Goal: Transaction & Acquisition: Purchase product/service

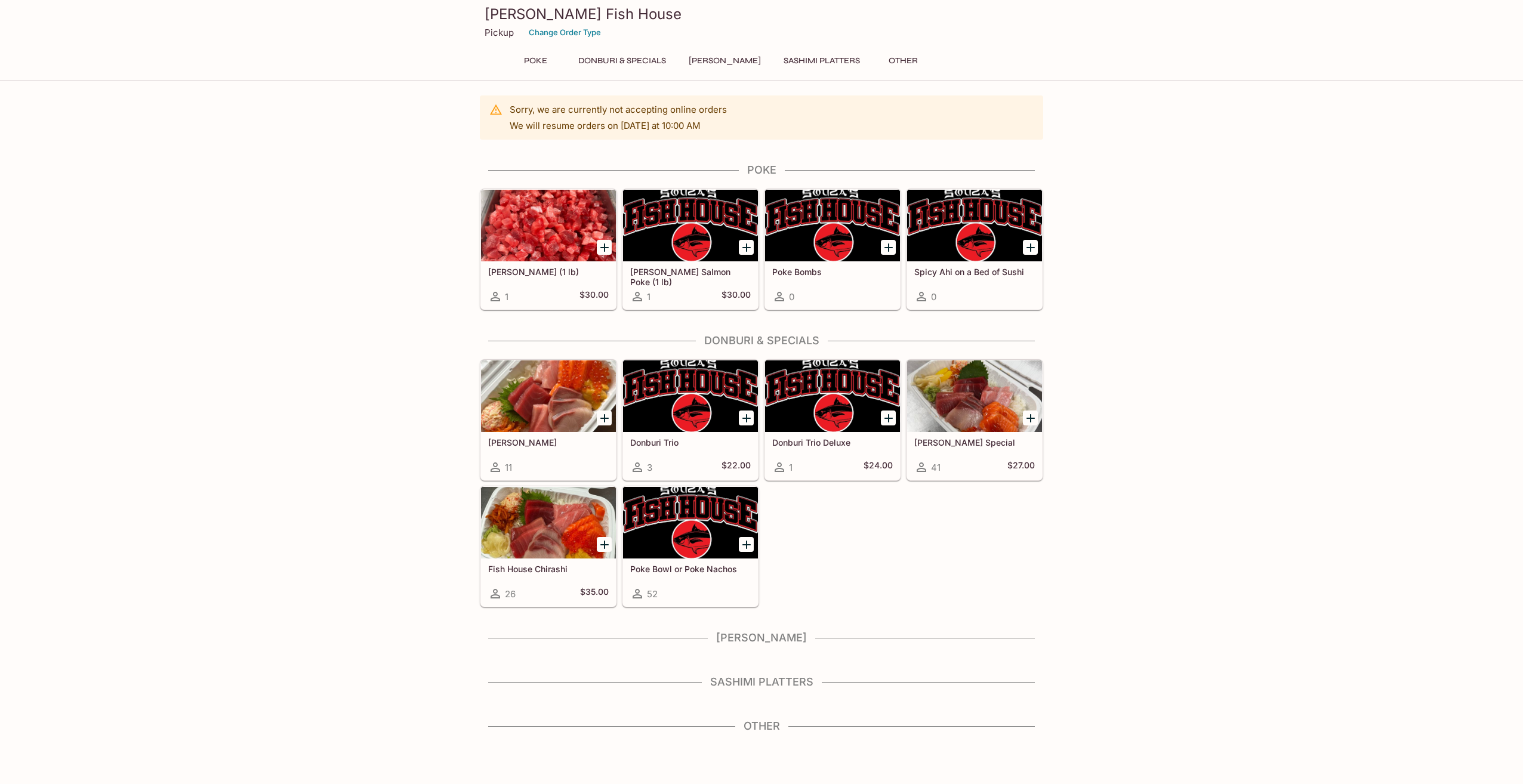
click at [645, 58] on button "Donburi & Specials" at bounding box center [622, 61] width 101 height 16
click at [536, 59] on button "Poke" at bounding box center [535, 61] width 53 height 16
click at [615, 58] on button "Donburi & Specials" at bounding box center [622, 61] width 101 height 16
click at [533, 57] on button "Poke" at bounding box center [535, 61] width 53 height 16
click at [632, 58] on button "Donburi & Specials" at bounding box center [622, 61] width 101 height 16
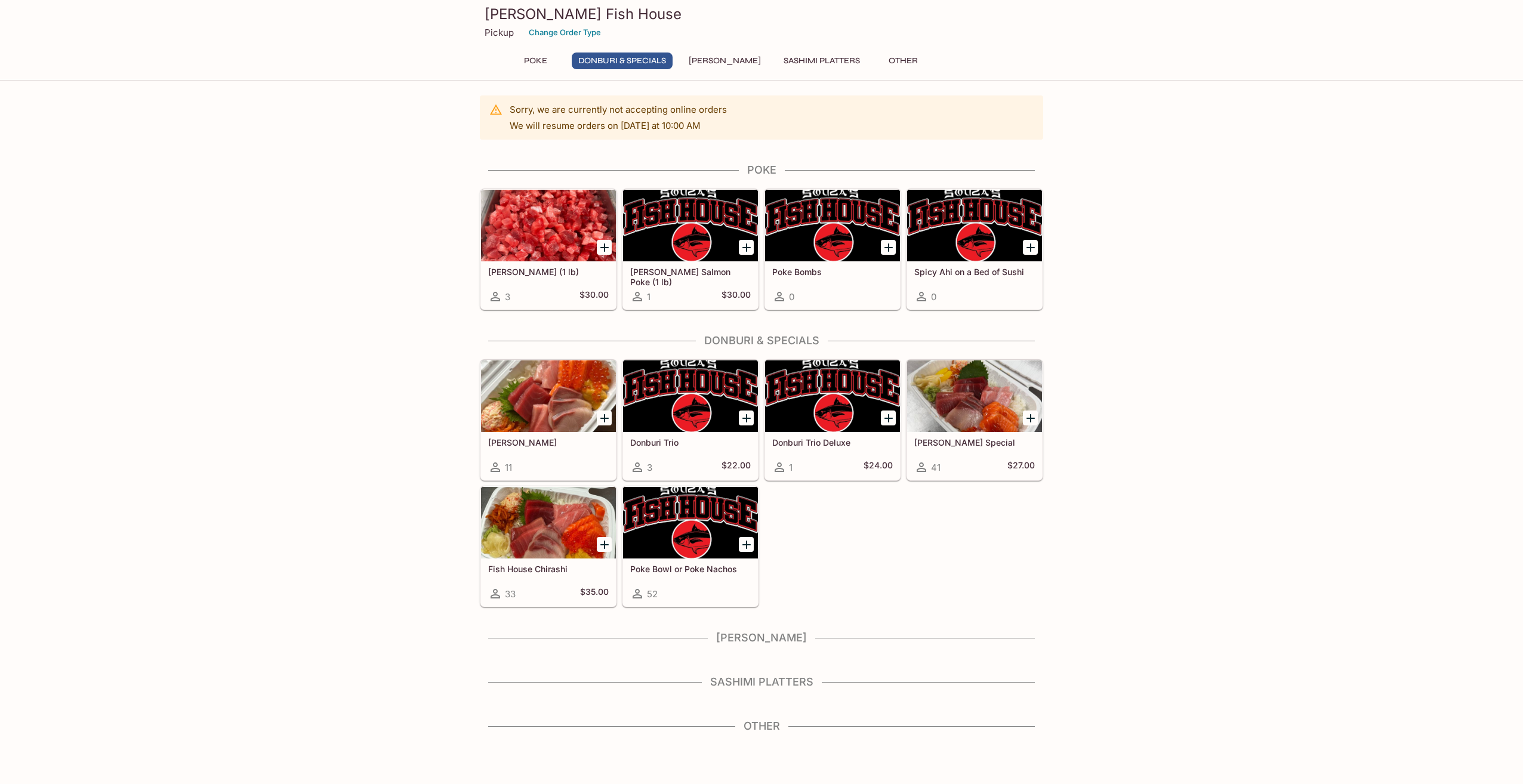
click at [780, 631] on h4 "[PERSON_NAME]" at bounding box center [762, 638] width 563 height 13
click at [764, 685] on h4 "Sashimi Platters" at bounding box center [762, 682] width 563 height 13
click at [767, 729] on h4 "Other" at bounding box center [762, 726] width 563 height 13
click at [990, 406] on div at bounding box center [974, 396] width 135 height 71
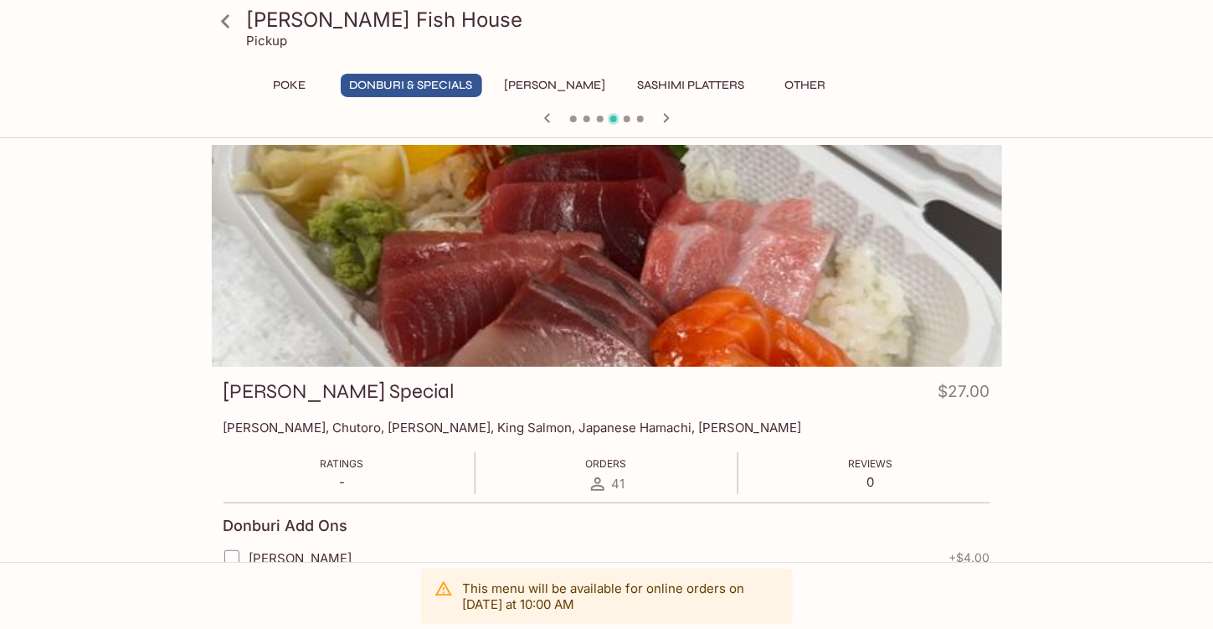
click at [670, 116] on icon "button" at bounding box center [666, 118] width 20 height 20
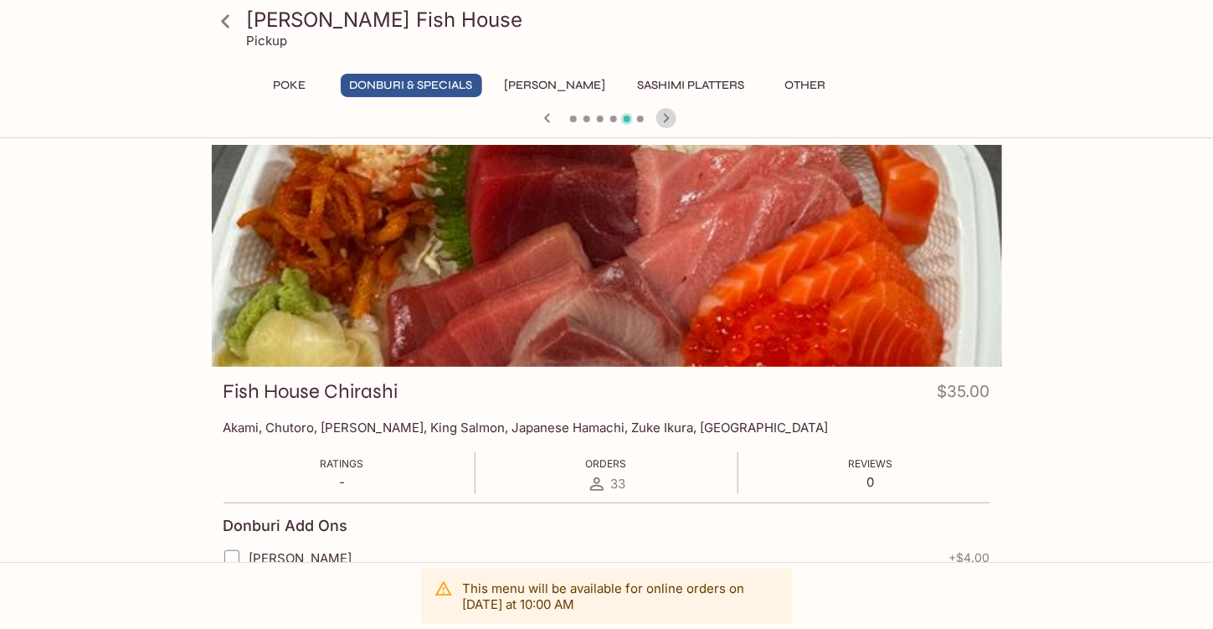
click at [670, 116] on icon "button" at bounding box center [666, 118] width 20 height 20
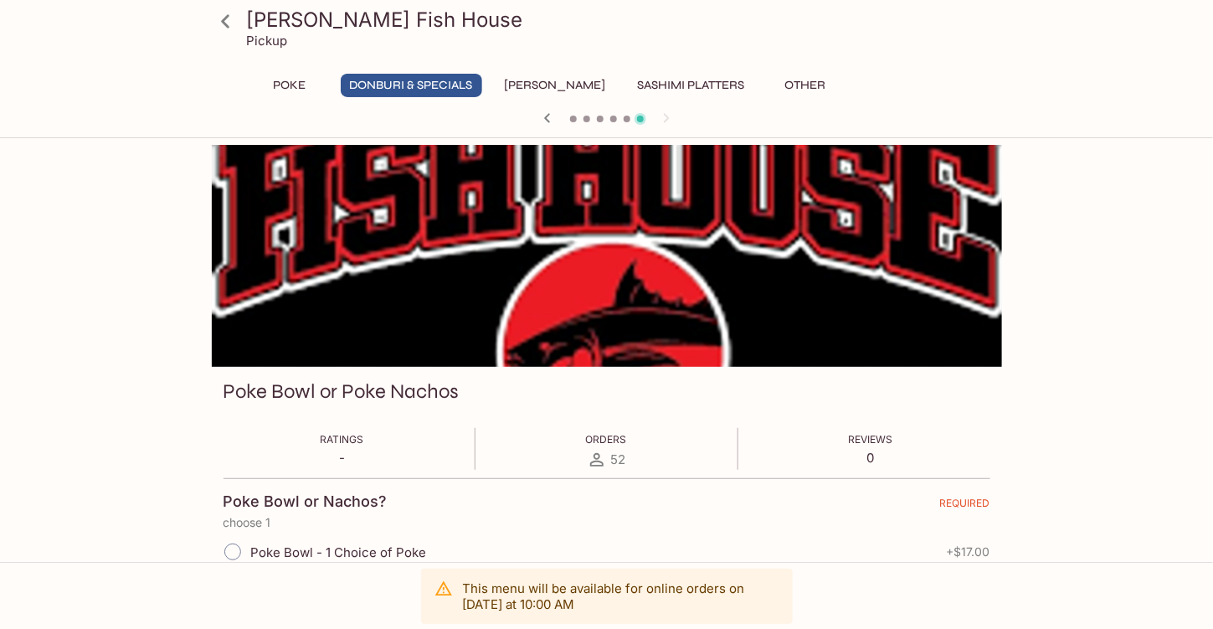
click at [670, 116] on div at bounding box center [607, 119] width 804 height 25
click at [552, 118] on icon "button" at bounding box center [547, 118] width 20 height 20
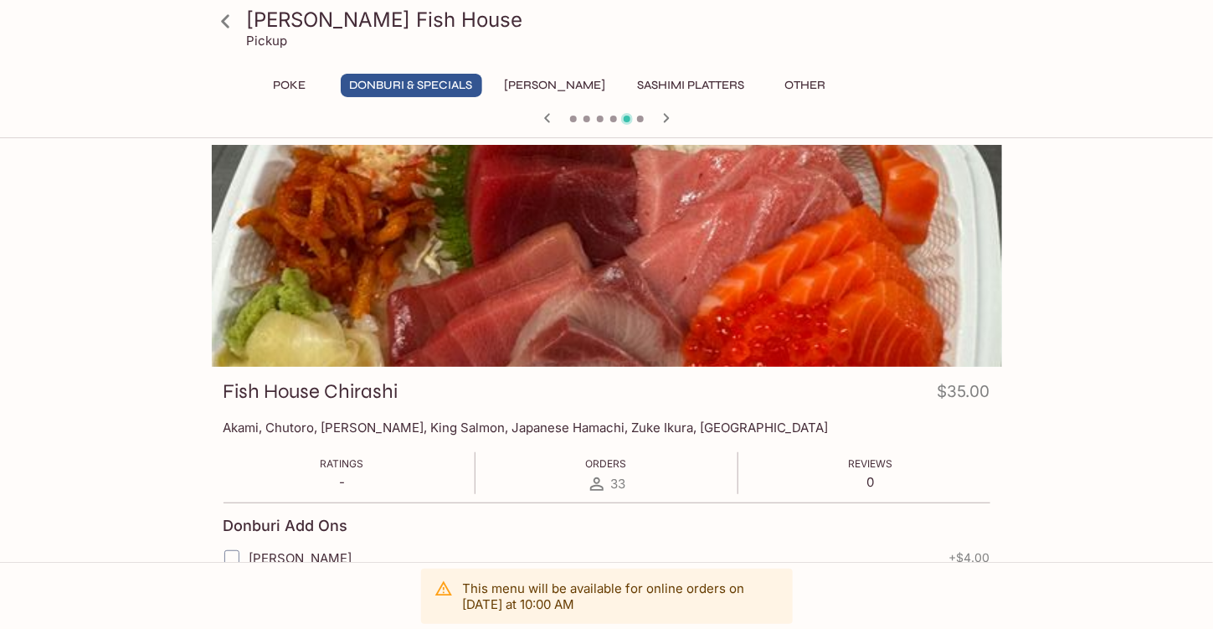
click at [552, 118] on icon "button" at bounding box center [547, 118] width 20 height 20
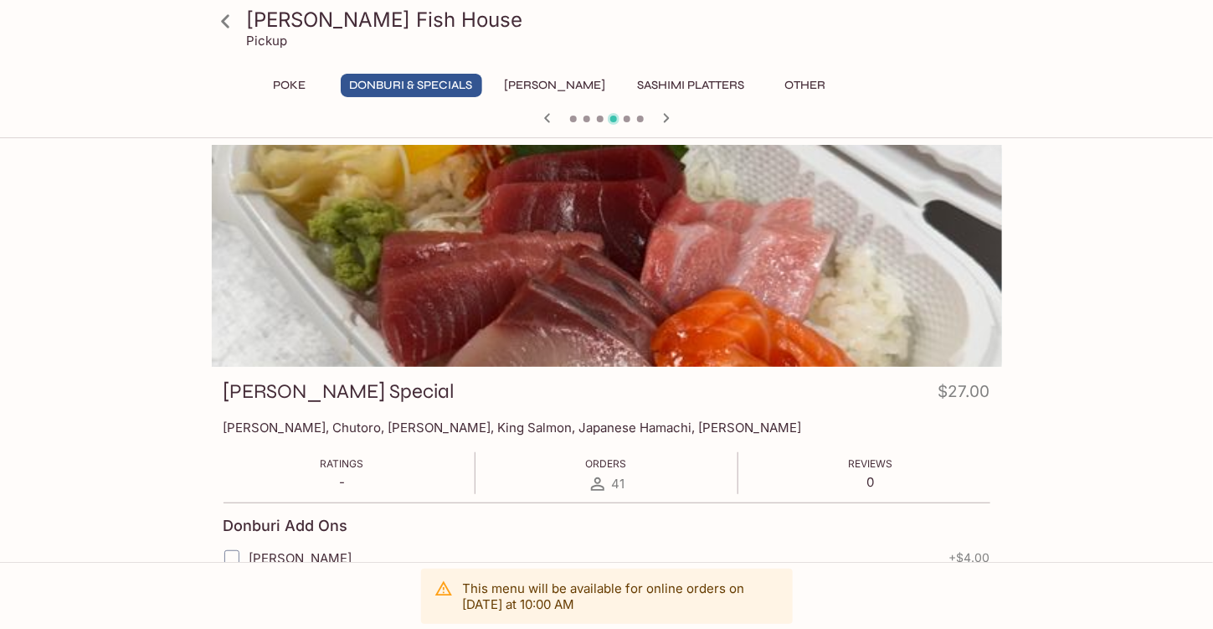
click at [552, 118] on icon "button" at bounding box center [547, 118] width 20 height 20
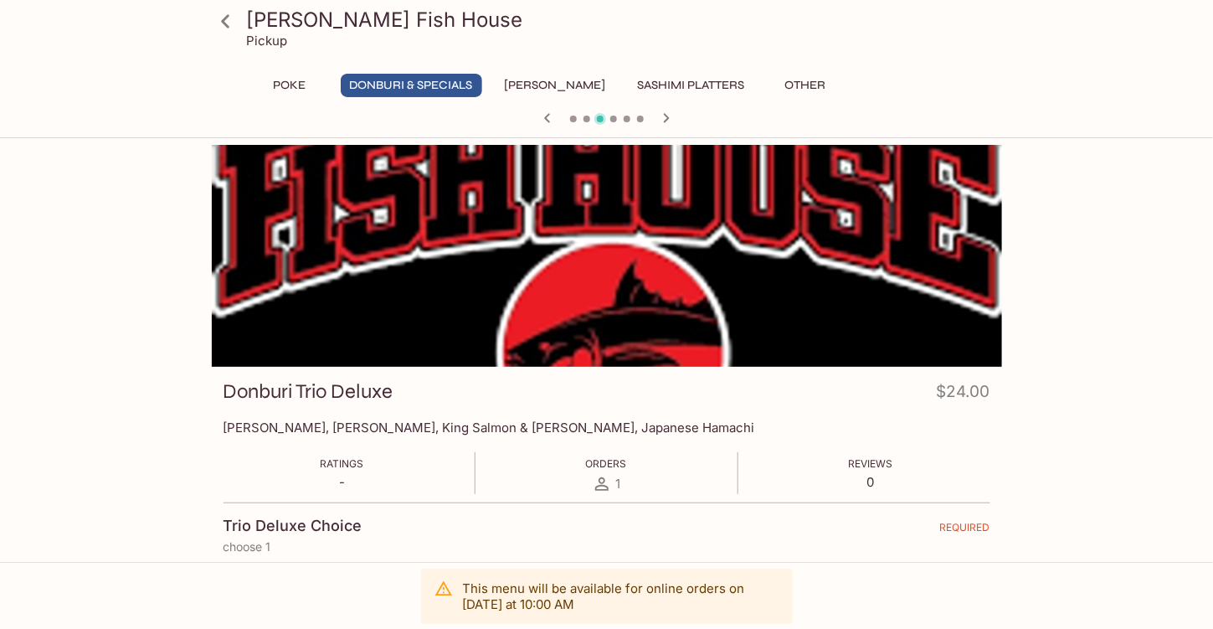
click at [552, 118] on icon "button" at bounding box center [547, 118] width 20 height 20
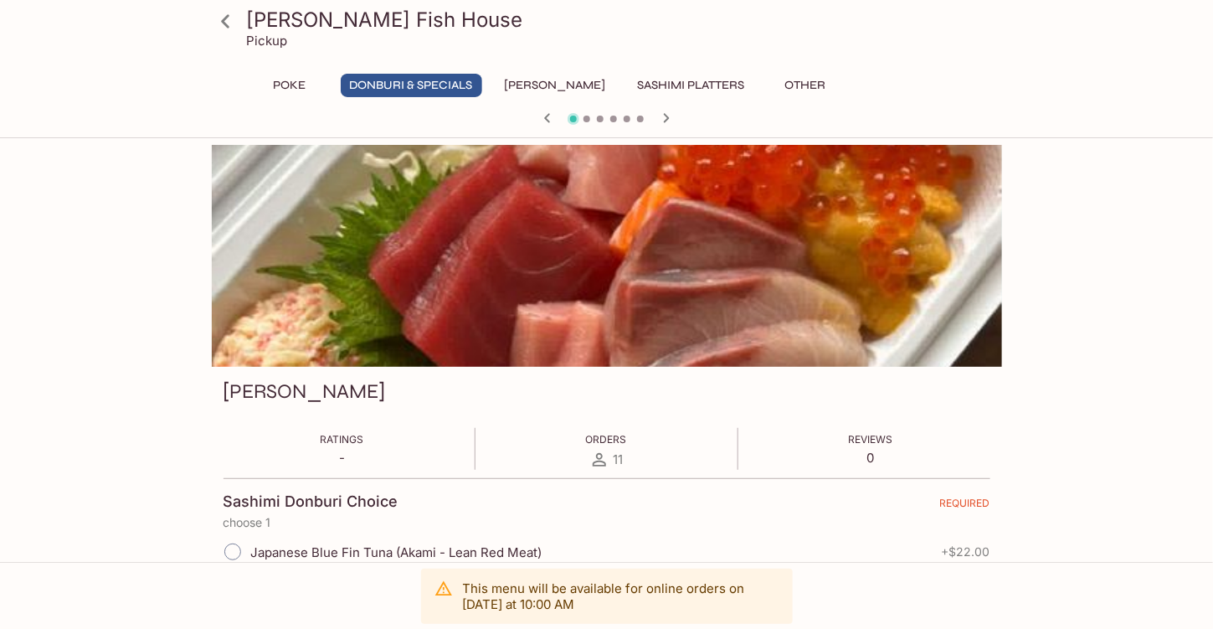
click at [643, 87] on button "Sashimi Platters" at bounding box center [692, 85] width 126 height 23
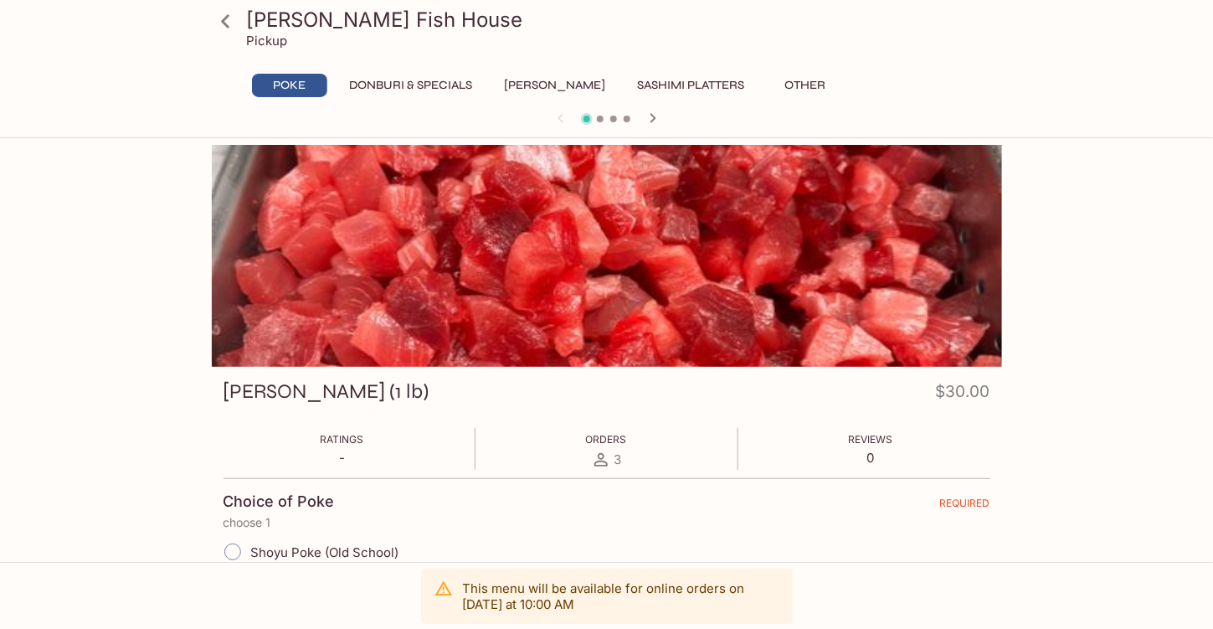
click at [655, 116] on icon "button" at bounding box center [653, 117] width 6 height 9
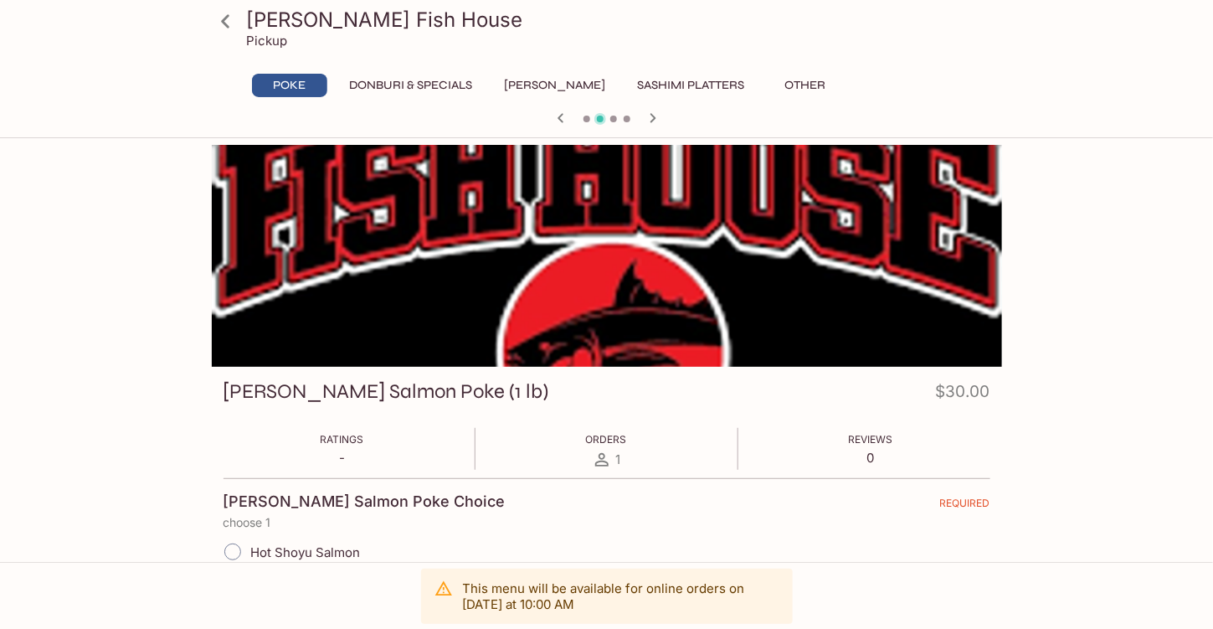
click at [655, 116] on icon "button" at bounding box center [653, 117] width 6 height 9
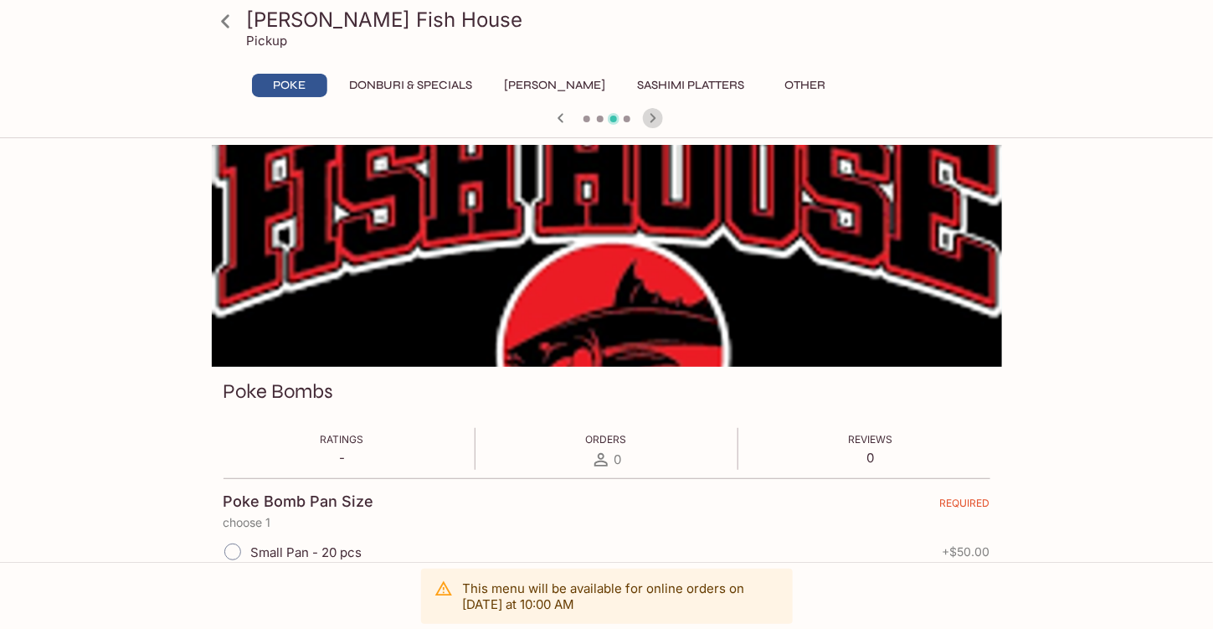
click at [655, 116] on icon "button" at bounding box center [653, 117] width 6 height 9
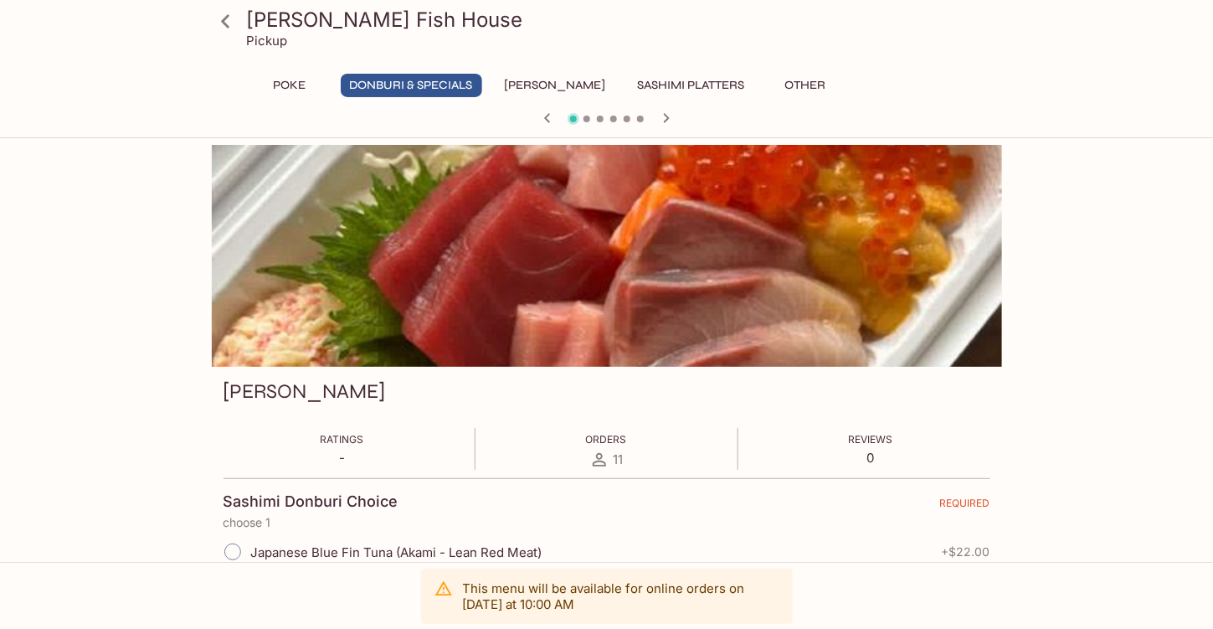
click at [543, 120] on icon "button" at bounding box center [547, 118] width 20 height 20
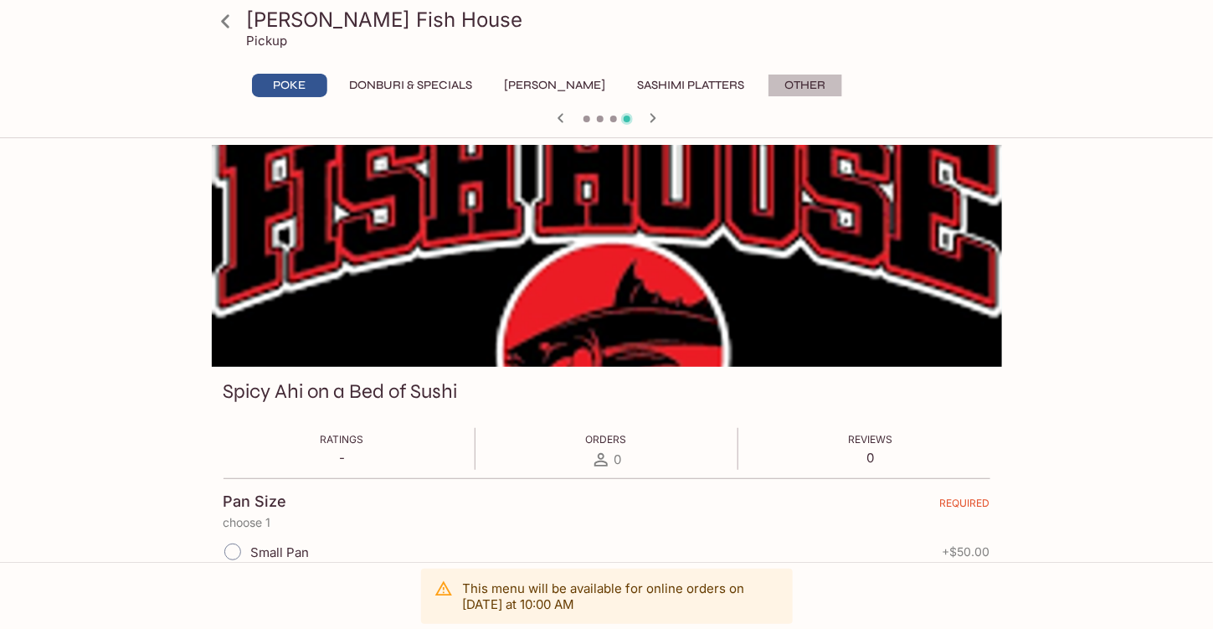
click at [781, 85] on button "Other" at bounding box center [805, 85] width 75 height 23
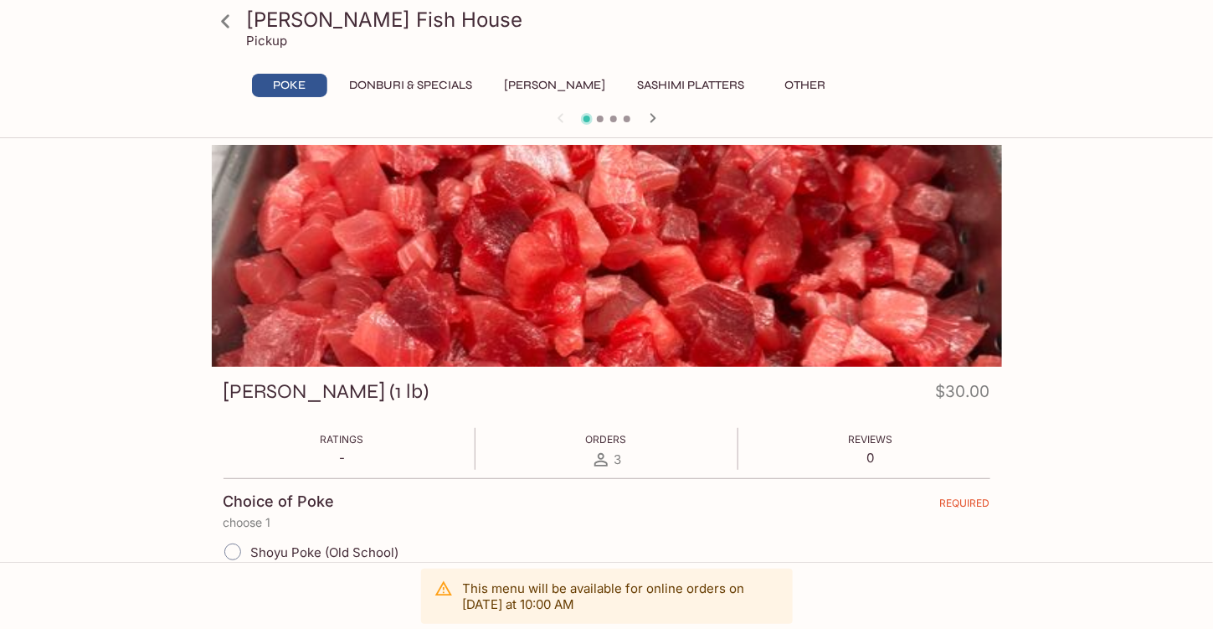
click at [398, 85] on button "Donburi & Specials" at bounding box center [411, 85] width 141 height 23
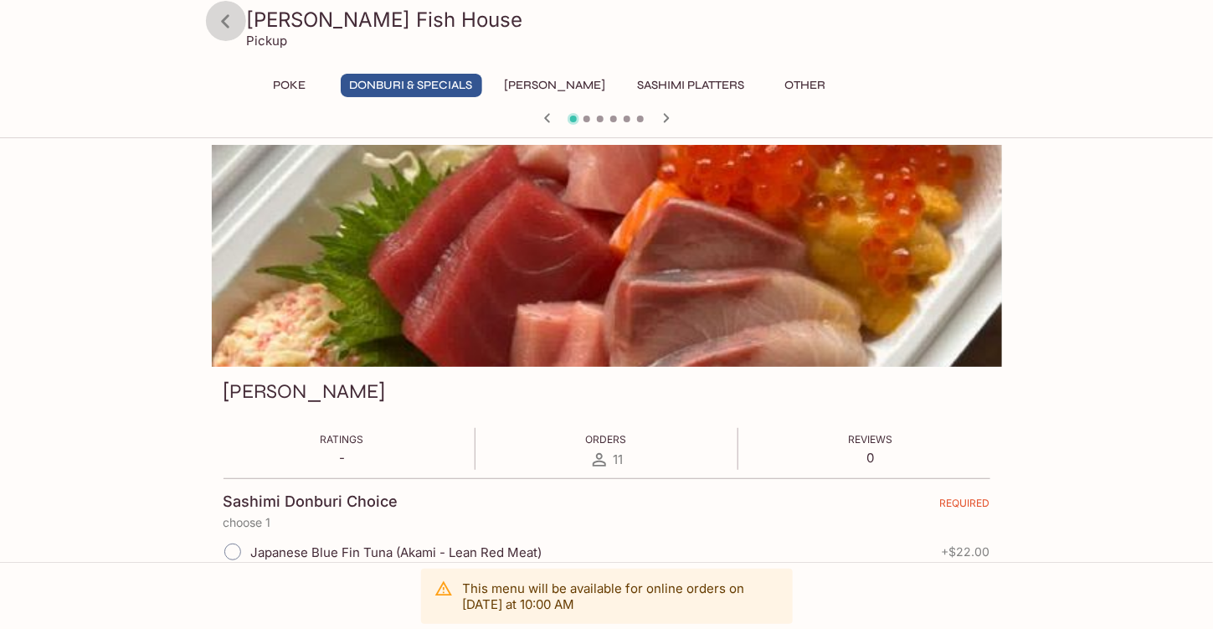
click at [224, 22] on icon at bounding box center [225, 20] width 8 height 13
